Goal: Transaction & Acquisition: Book appointment/travel/reservation

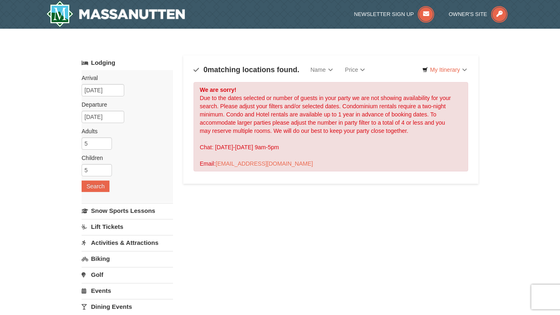
click at [110, 141] on input "5" at bounding box center [97, 143] width 30 height 12
type input "4"
click at [106, 174] on input "4" at bounding box center [97, 170] width 30 height 12
click at [105, 174] on input "3" at bounding box center [97, 170] width 30 height 12
click at [106, 172] on input "2" at bounding box center [97, 170] width 30 height 12
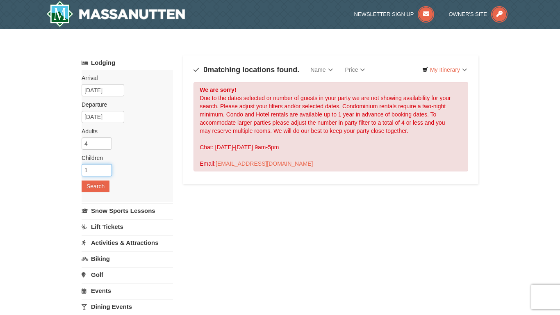
type input "1"
click at [106, 172] on input "1" at bounding box center [97, 170] width 30 height 12
click at [97, 145] on input "4" at bounding box center [97, 143] width 30 height 12
type input "2"
click at [99, 180] on div "Arrival Please format dates MM/DD/YYYY Please format dates MM/DD/YYYY [DATE] De…" at bounding box center [127, 136] width 91 height 132
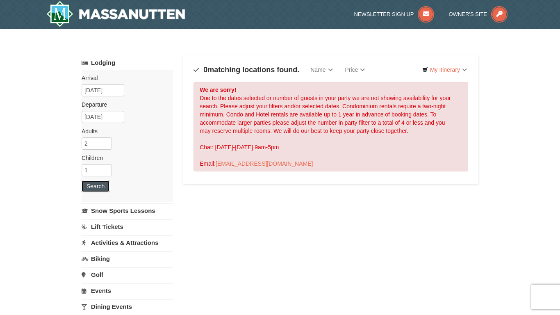
click at [101, 182] on button "Search" at bounding box center [96, 185] width 28 height 11
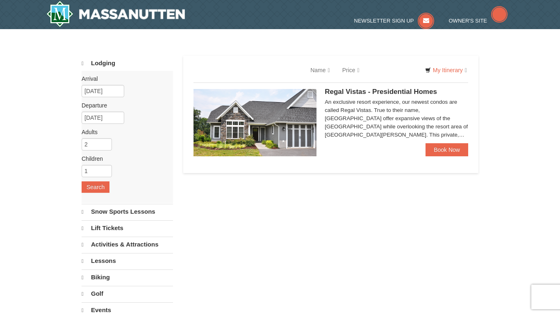
select select "9"
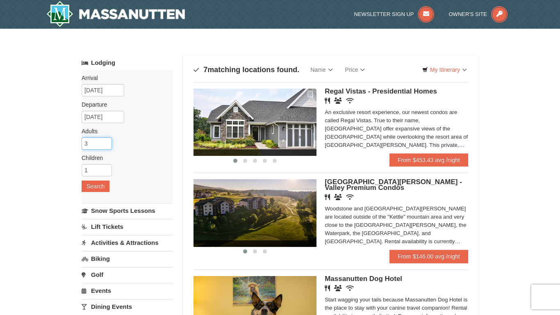
click at [107, 140] on input "3" at bounding box center [97, 143] width 30 height 12
type input "4"
click at [106, 139] on input "4" at bounding box center [97, 143] width 30 height 12
click at [109, 166] on input "1" at bounding box center [97, 170] width 30 height 12
type input "2"
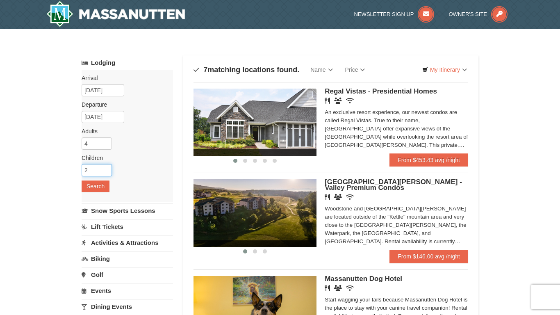
click at [107, 168] on input "2" at bounding box center [97, 170] width 30 height 12
click at [96, 185] on button "Search" at bounding box center [96, 185] width 28 height 11
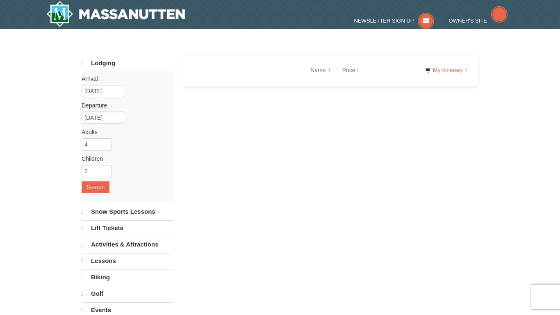
select select "9"
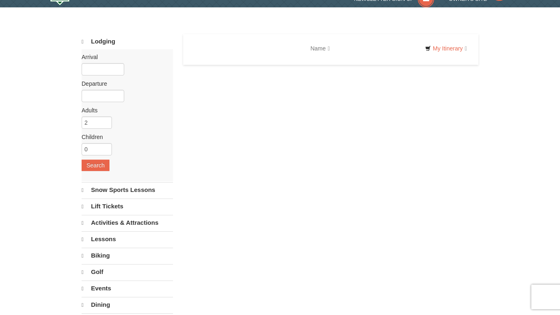
select select "9"
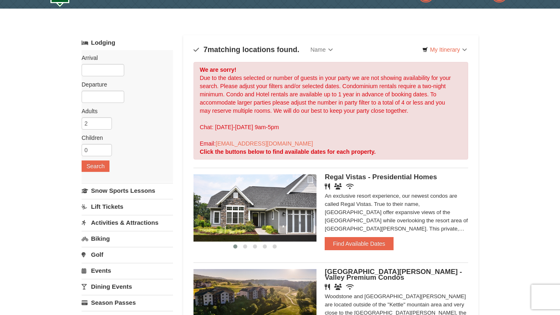
scroll to position [0, 0]
